Goal: Check status: Check status

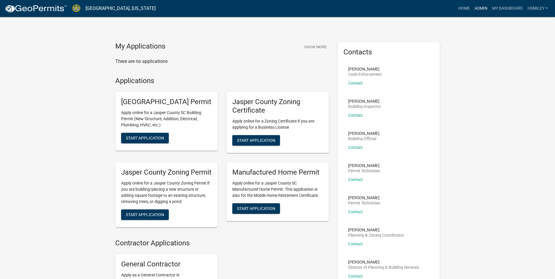
click at [486, 11] on link "Admin" at bounding box center [481, 8] width 18 height 11
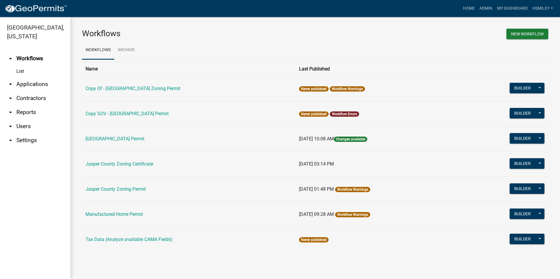
click at [33, 87] on link "arrow_drop_down Applications" at bounding box center [35, 84] width 70 height 14
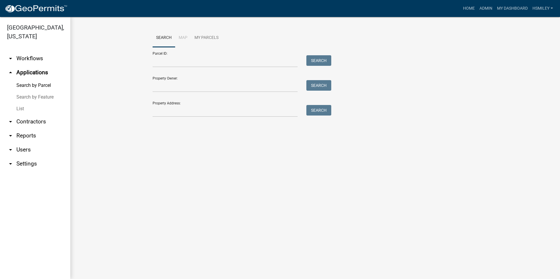
click at [20, 111] on link "List" at bounding box center [35, 109] width 70 height 12
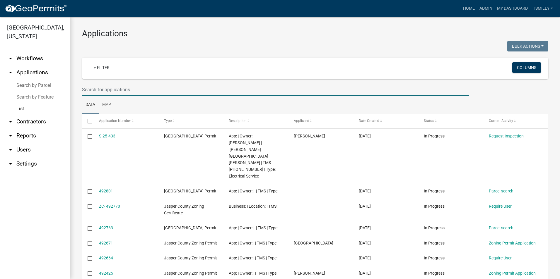
click at [129, 91] on input "text" at bounding box center [275, 90] width 387 height 12
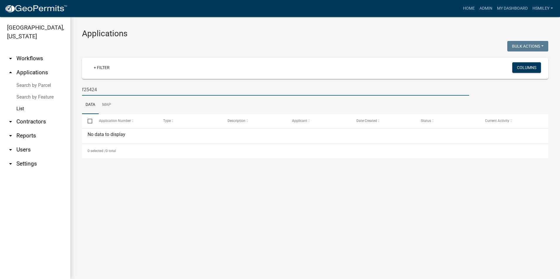
click at [85, 90] on input "f25424" at bounding box center [275, 90] width 387 height 12
click at [82, 92] on input "f25424" at bounding box center [275, 90] width 387 height 12
click at [84, 92] on input "f25424" at bounding box center [275, 90] width 387 height 12
click at [91, 91] on input "f-25424" at bounding box center [275, 90] width 387 height 12
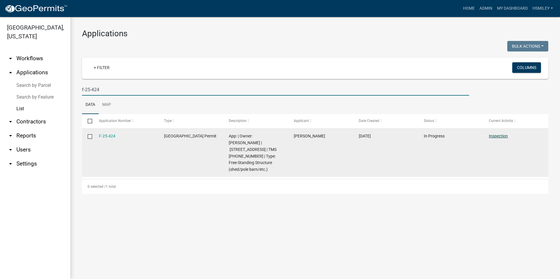
type input "f-25-424"
click at [498, 136] on link "Inspection" at bounding box center [497, 136] width 19 height 5
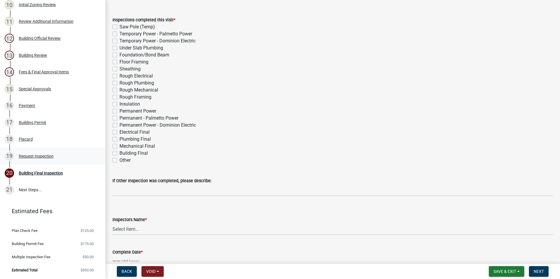
scroll to position [15, 0]
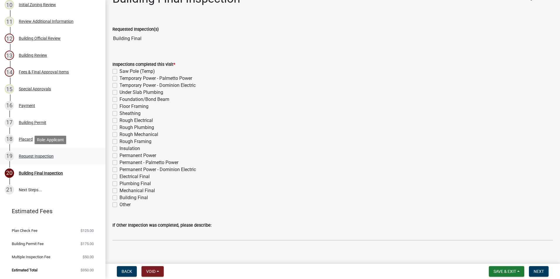
click at [39, 161] on div "19 Request Inspection" at bounding box center [50, 156] width 91 height 9
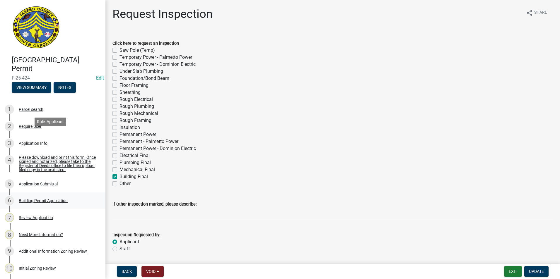
scroll to position [0, 0]
click at [38, 144] on div "Application Info" at bounding box center [33, 144] width 29 height 4
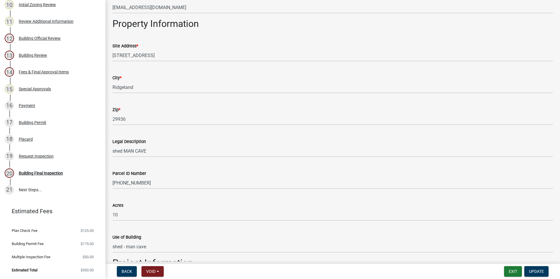
scroll to position [380, 0]
